Goal: Transaction & Acquisition: Purchase product/service

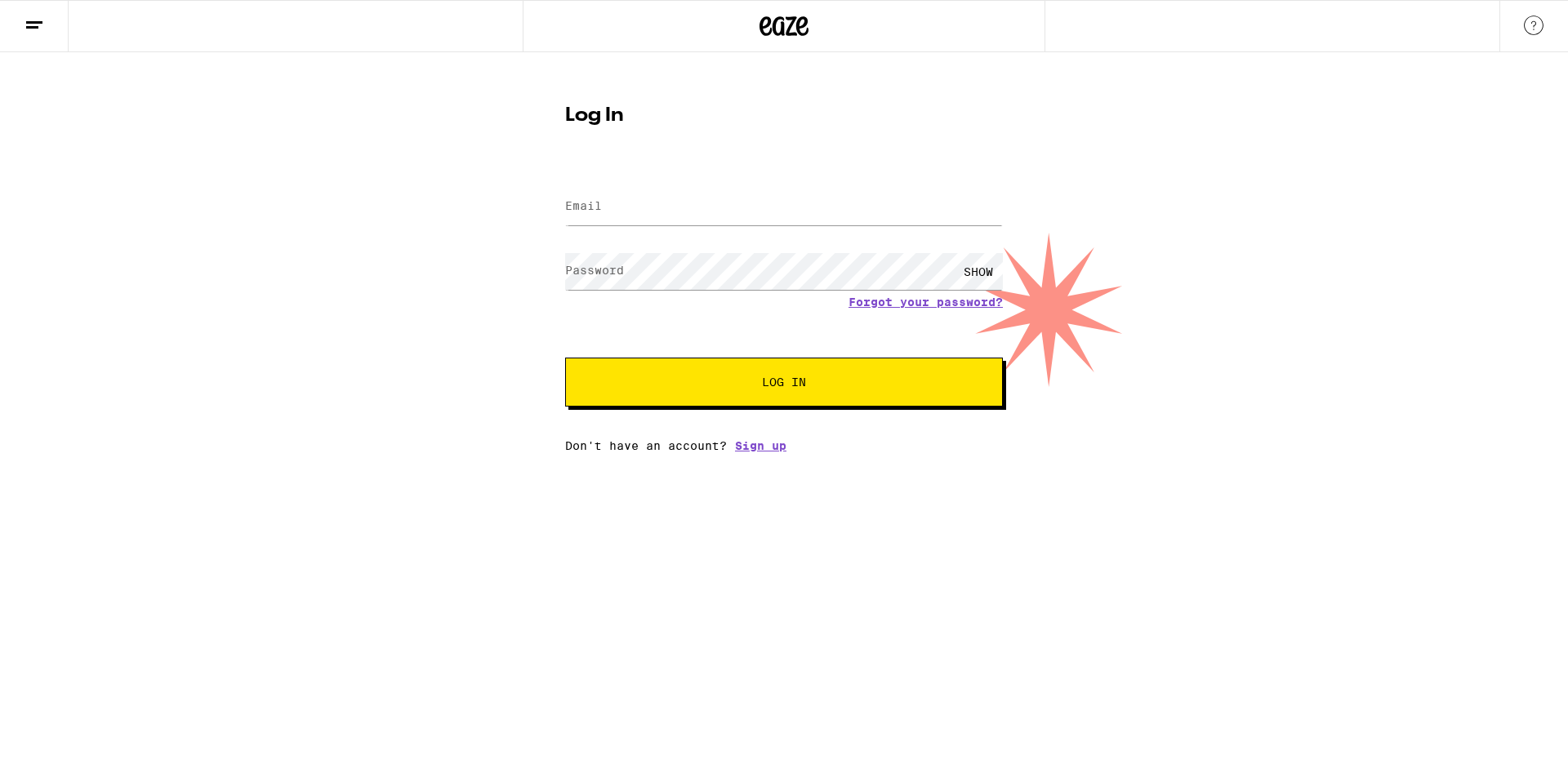
drag, startPoint x: 0, startPoint y: 0, endPoint x: 246, endPoint y: 269, distance: 364.5
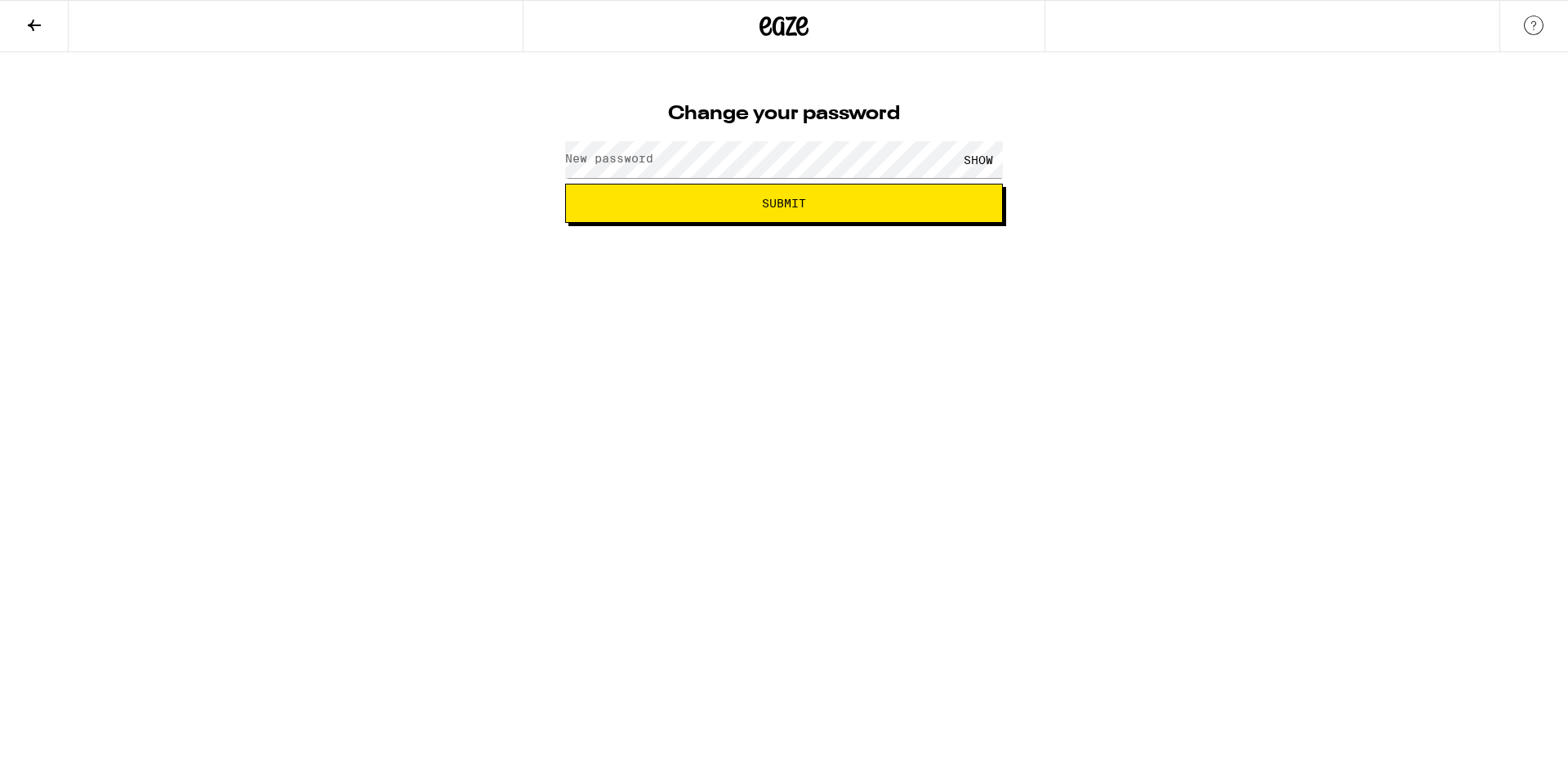
drag, startPoint x: 204, startPoint y: 266, endPoint x: 155, endPoint y: 249, distance: 51.9
drag, startPoint x: 147, startPoint y: 247, endPoint x: 132, endPoint y: 241, distance: 16.2
